Goal: Navigation & Orientation: Find specific page/section

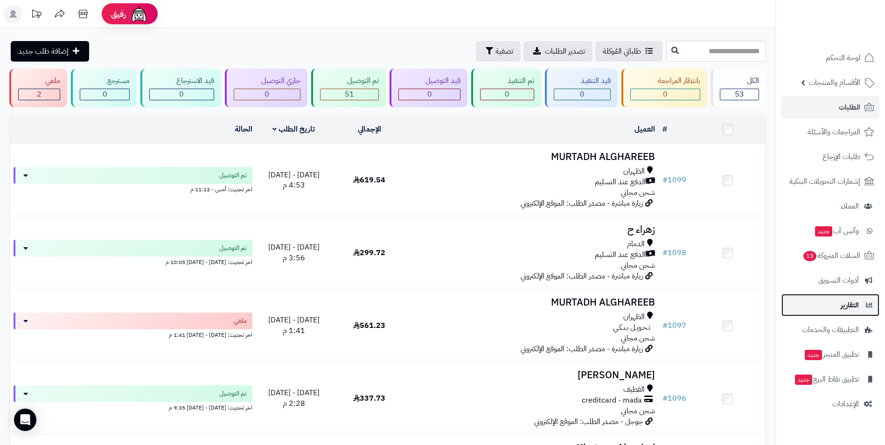
click at [845, 300] on span "التقارير" at bounding box center [850, 305] width 18 height 13
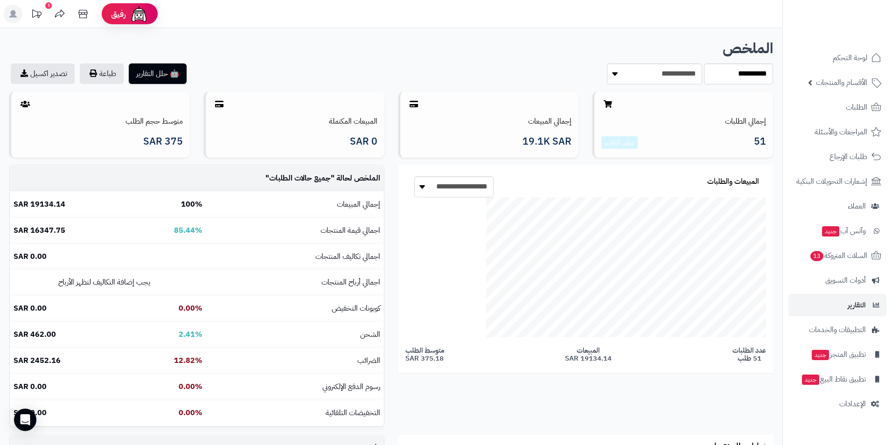
scroll to position [256, 510]
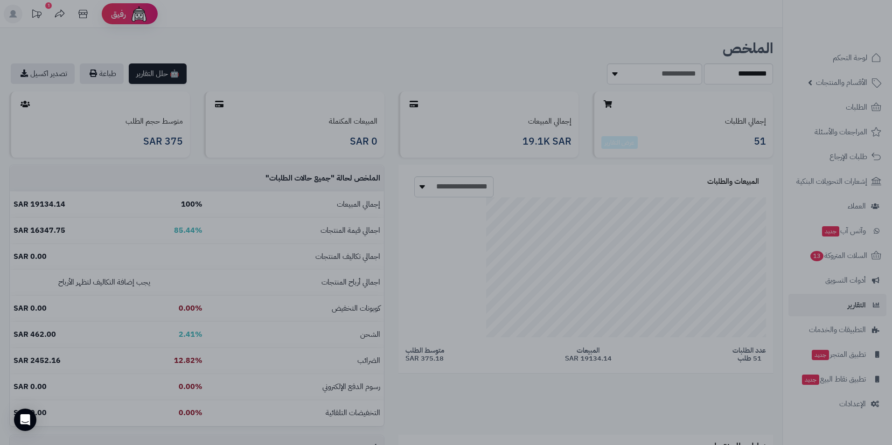
click at [491, 392] on div at bounding box center [446, 222] width 892 height 445
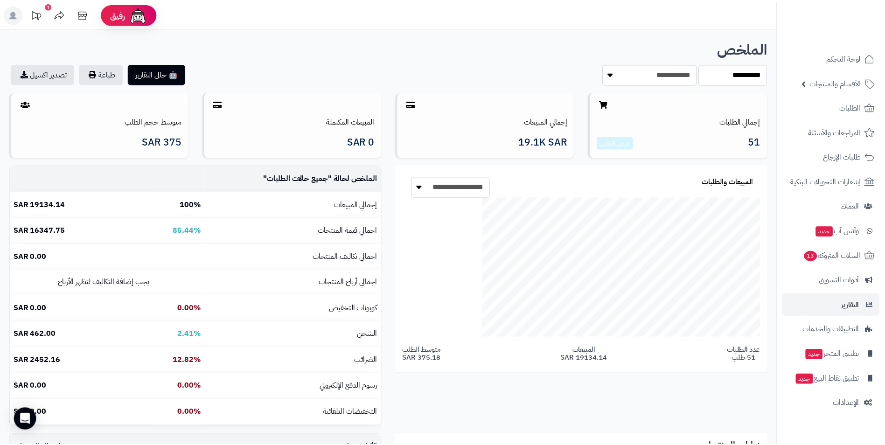
scroll to position [216, 385]
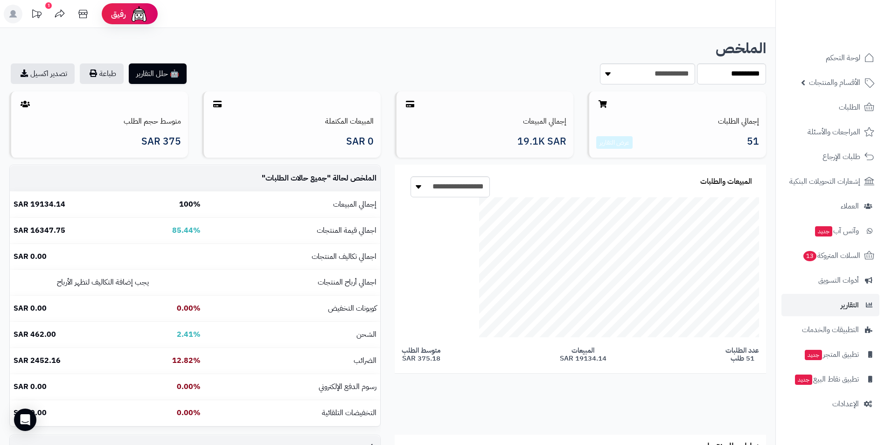
click at [468, 128] on div "إجمالي المبيعات 19.1K SAR" at bounding box center [484, 124] width 179 height 66
click at [407, 105] on icon at bounding box center [410, 103] width 8 height 7
click at [500, 130] on div "إجمالي المبيعات 19.1K SAR" at bounding box center [484, 124] width 179 height 66
click at [861, 108] on link "الطلبات" at bounding box center [831, 107] width 98 height 22
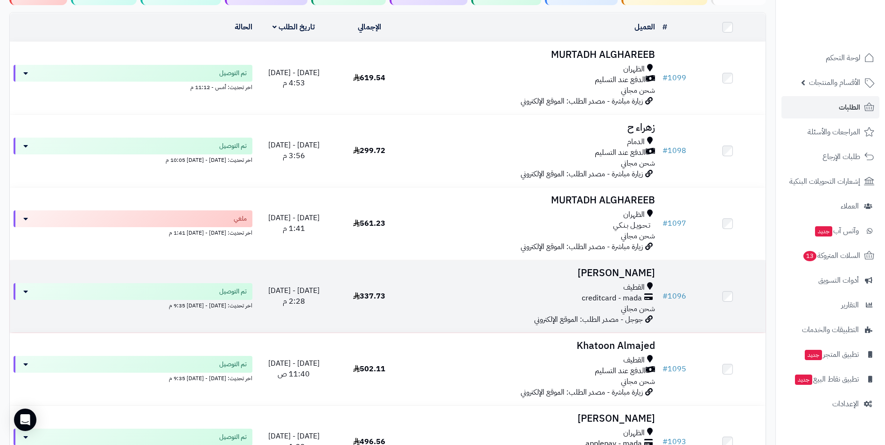
scroll to position [187, 0]
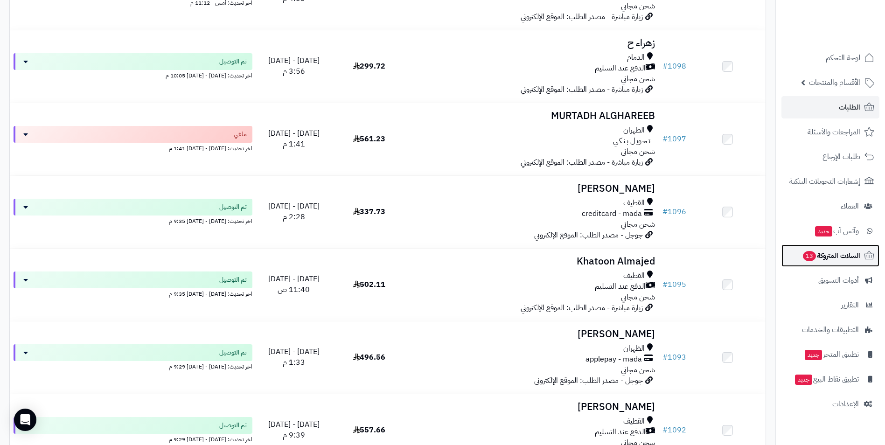
click at [853, 256] on span "السلات المتروكة 13" at bounding box center [831, 255] width 58 height 13
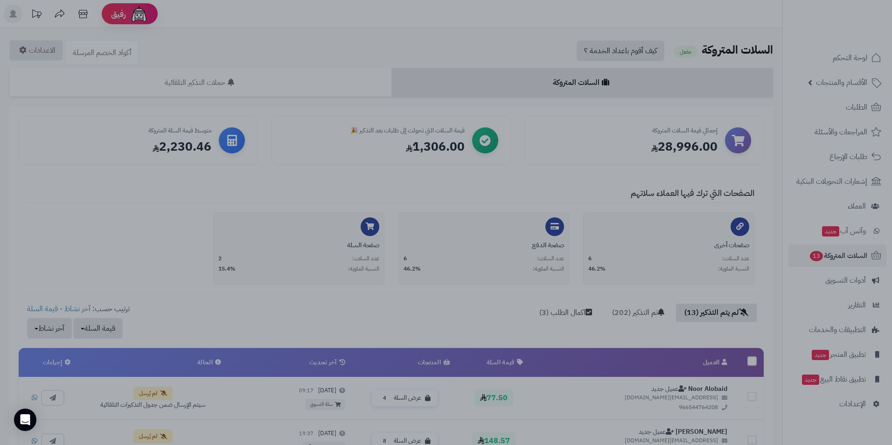
click at [156, 195] on div at bounding box center [446, 222] width 892 height 445
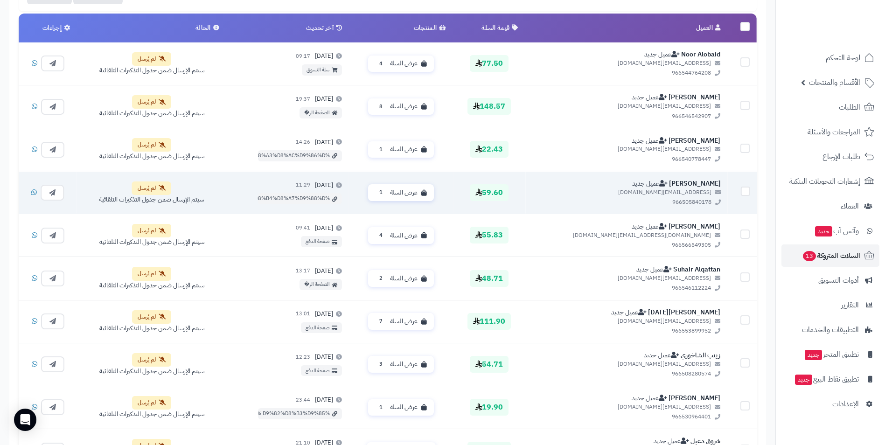
scroll to position [327, 0]
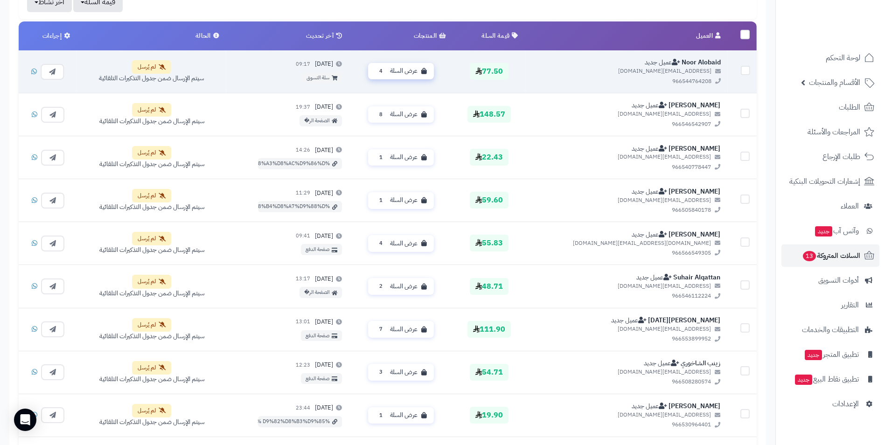
click at [418, 72] on span "عرض السلة" at bounding box center [404, 71] width 28 height 9
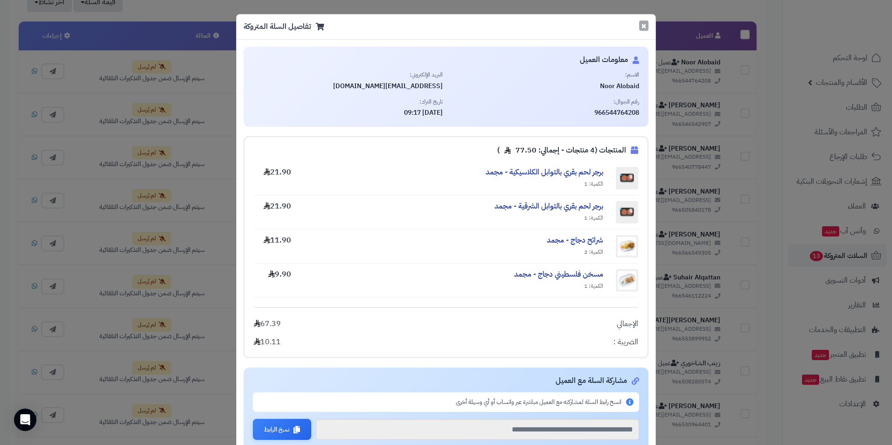
click at [646, 26] on button "×" at bounding box center [643, 26] width 9 height 10
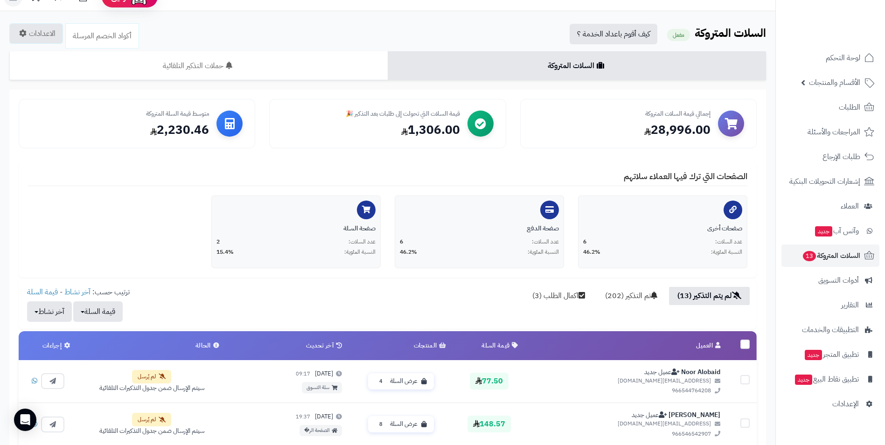
scroll to position [0, 0]
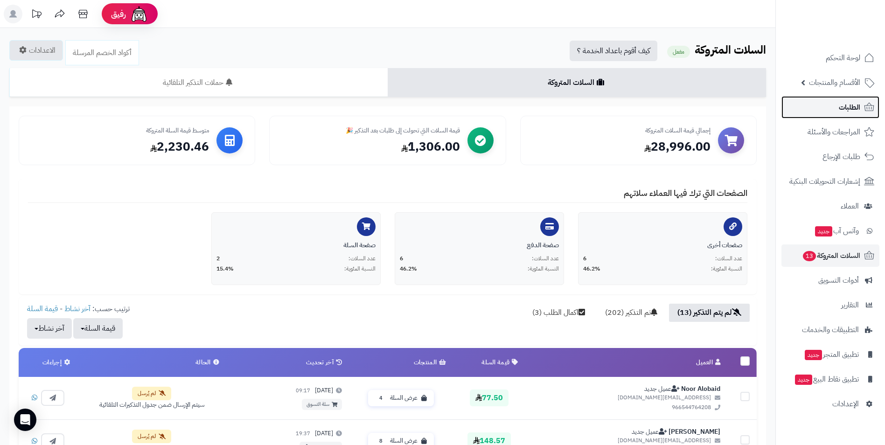
click at [856, 108] on span "الطلبات" at bounding box center [849, 107] width 21 height 13
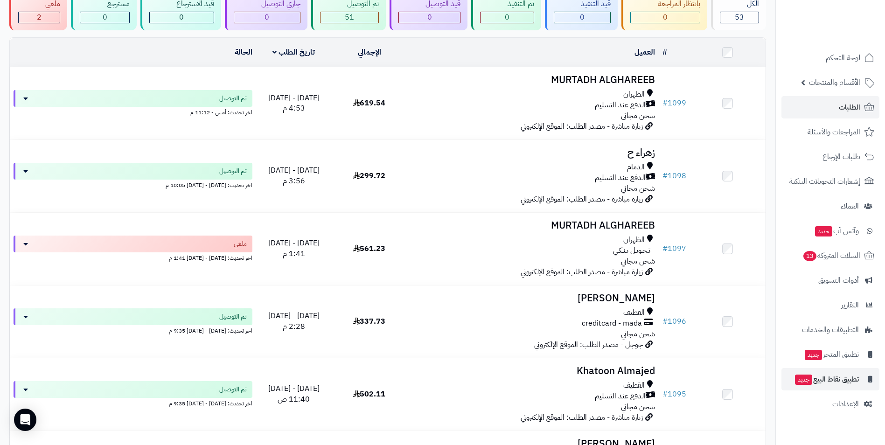
scroll to position [93, 0]
